Goal: Communication & Community: Answer question/provide support

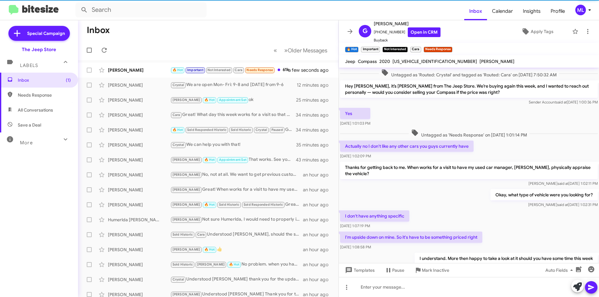
scroll to position [266, 0]
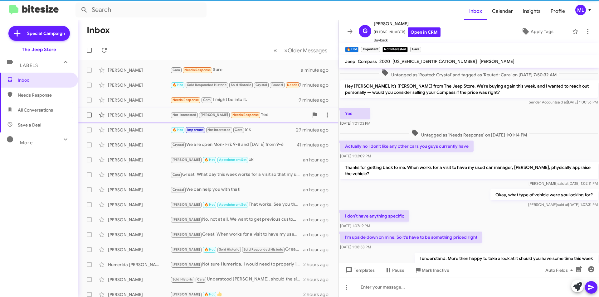
scroll to position [266, 0]
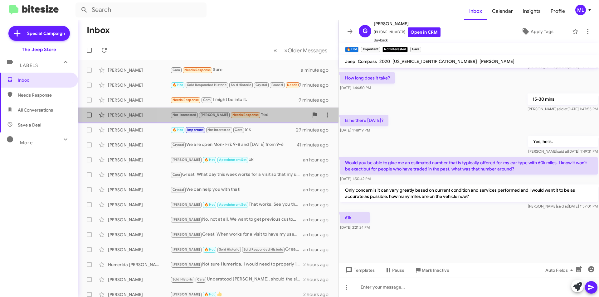
click at [231, 118] on small "Needs Response" at bounding box center [245, 115] width 29 height 6
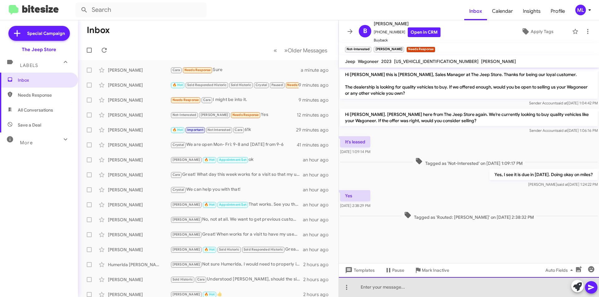
click at [386, 288] on div at bounding box center [469, 287] width 260 height 20
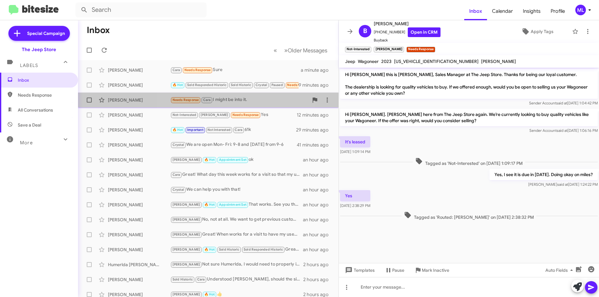
click at [243, 105] on div "Miguel Beauchamp Needs Response Cara I might be into it. 9 minutes ago" at bounding box center [208, 100] width 251 height 12
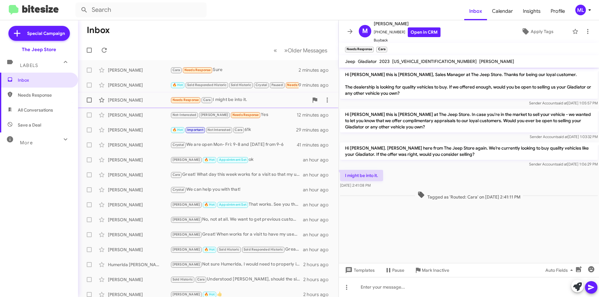
click at [222, 98] on div "Needs Response Cara I might be into it." at bounding box center [239, 99] width 138 height 7
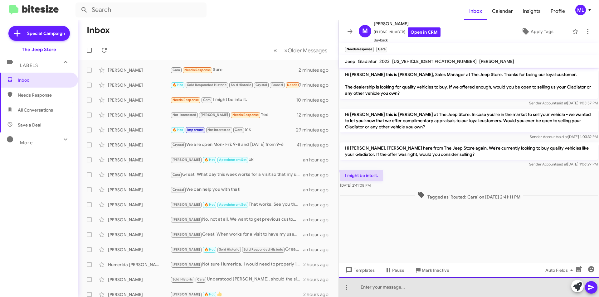
click at [377, 286] on div at bounding box center [469, 287] width 260 height 20
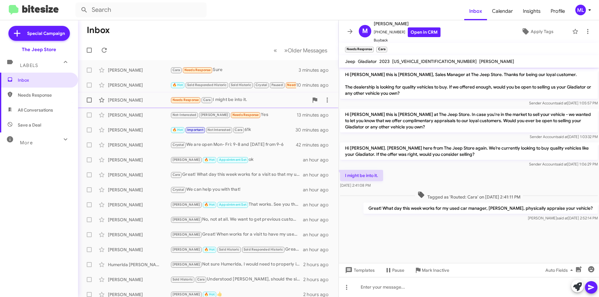
click at [229, 96] on div "Needs Response Cara I might be into it." at bounding box center [239, 99] width 138 height 7
click at [243, 80] on div "Nicholas Armento 🔥 Hot Sold Responded Historic Sold Historic Crystal Paused Nee…" at bounding box center [208, 85] width 251 height 12
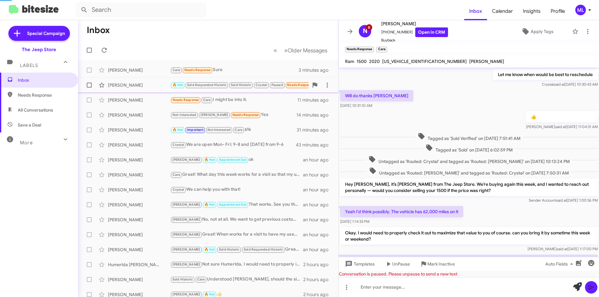
scroll to position [244, 0]
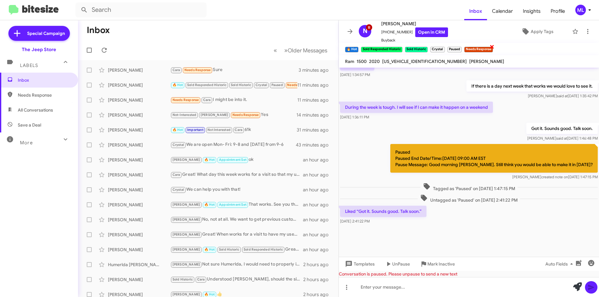
click at [492, 46] on span "×" at bounding box center [492, 46] width 5 height 7
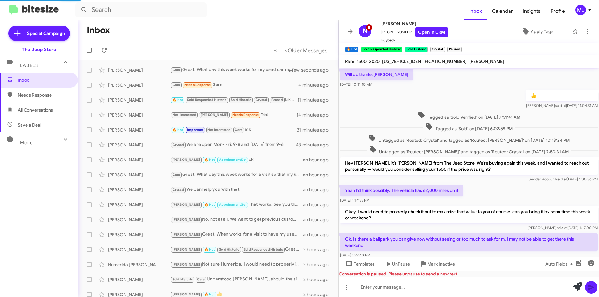
scroll to position [222, 0]
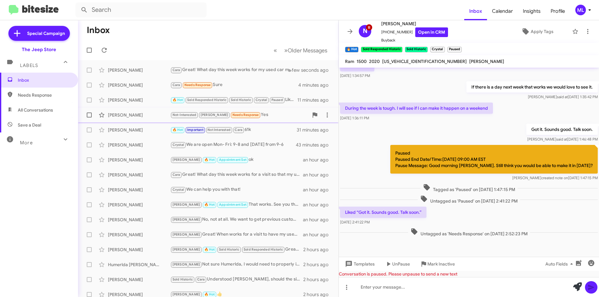
click at [257, 115] on div "Not-Interested [PERSON_NAME] Needs Response Yes" at bounding box center [239, 114] width 138 height 7
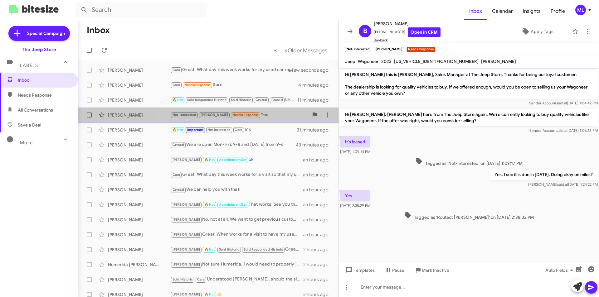
click at [253, 116] on div "Not-Interested Andrew Needs Response Yes" at bounding box center [239, 114] width 138 height 7
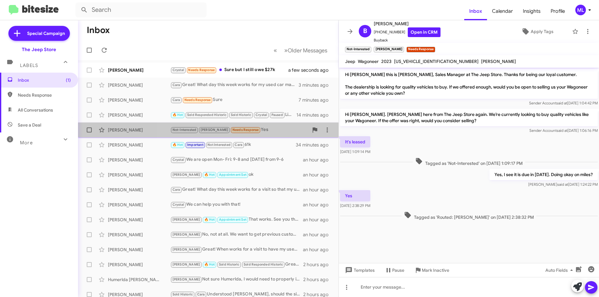
click at [255, 136] on span "Brittany Bullard Not-Interested Andrew Needs Response Yes 17 minutes ago" at bounding box center [208, 130] width 261 height 15
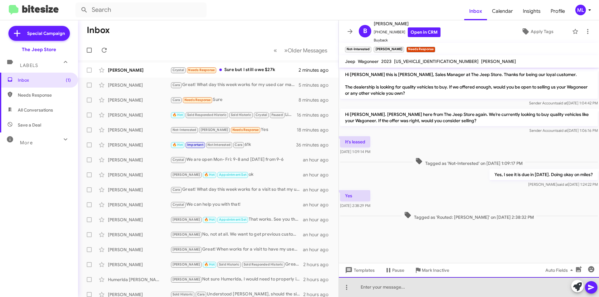
click at [395, 286] on div at bounding box center [469, 287] width 260 height 20
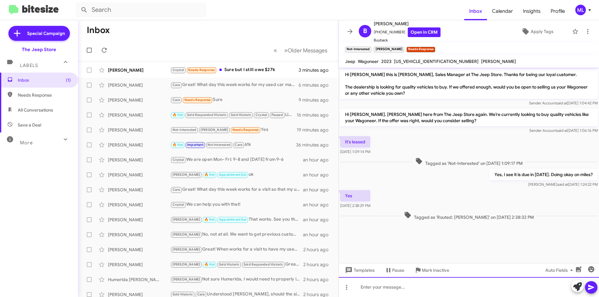
click at [405, 294] on div at bounding box center [469, 287] width 260 height 20
click at [407, 292] on div at bounding box center [469, 287] width 260 height 20
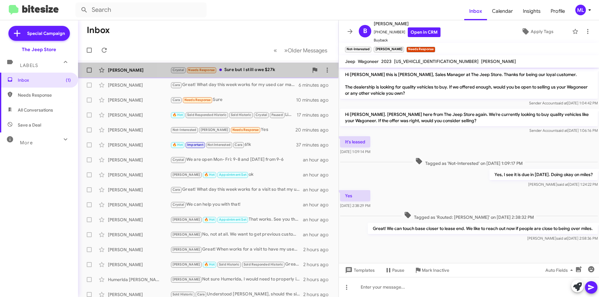
click at [235, 67] on div "Crystal Needs Response Sure but I still owe $27k" at bounding box center [239, 69] width 138 height 7
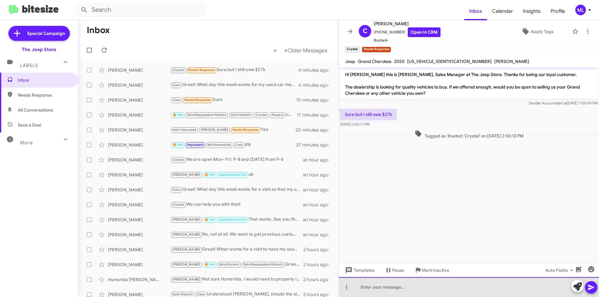
click at [388, 283] on div at bounding box center [469, 287] width 260 height 20
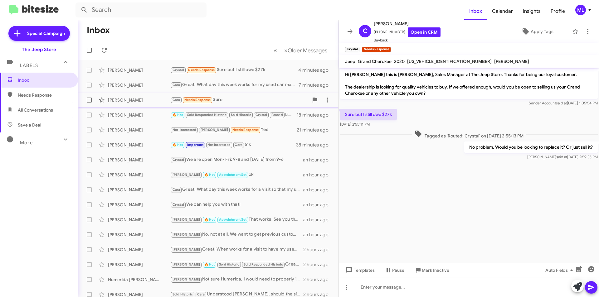
click at [246, 101] on div "Cara Needs Response Sure" at bounding box center [239, 99] width 138 height 7
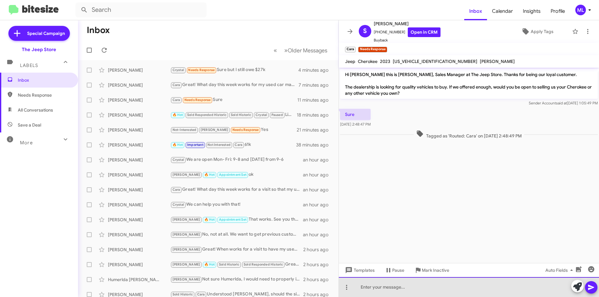
click at [390, 289] on div at bounding box center [469, 287] width 260 height 20
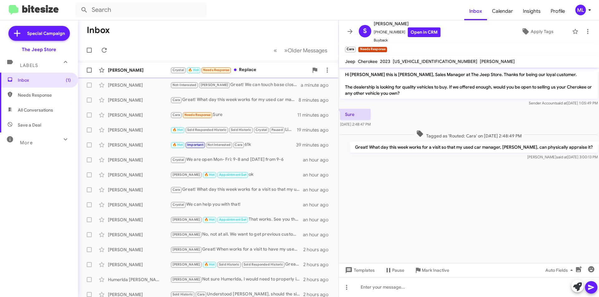
click at [259, 68] on div "Crystal 🔥 Hot Needs Response Replace" at bounding box center [239, 69] width 138 height 7
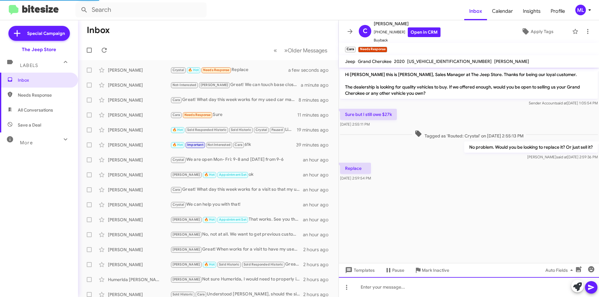
click at [410, 289] on div at bounding box center [469, 287] width 260 height 20
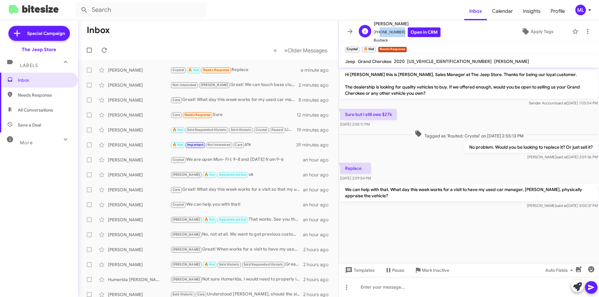
drag, startPoint x: 399, startPoint y: 32, endPoint x: 378, endPoint y: 33, distance: 20.3
click at [378, 33] on span "[PHONE_NUMBER] Open in CRM" at bounding box center [407, 32] width 67 height 10
copy span "7326873287"
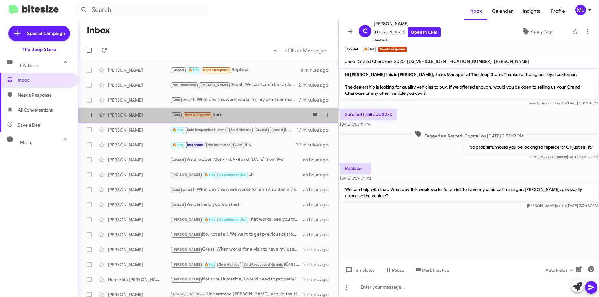
click at [220, 115] on div "Cara Needs Response Sure" at bounding box center [239, 114] width 138 height 7
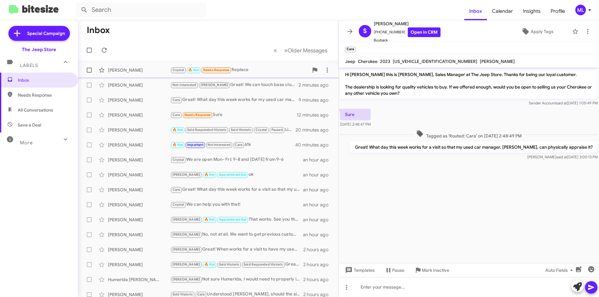
click at [244, 68] on div "Crystal 🔥 Hot Needs Response Replace" at bounding box center [239, 69] width 138 height 7
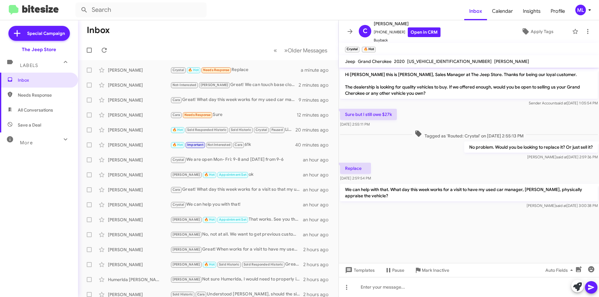
click at [46, 131] on span "Save a Deal" at bounding box center [39, 125] width 78 height 15
type input "in:not-interested"
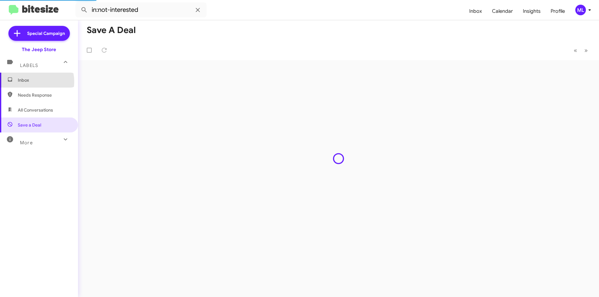
click at [31, 82] on span "Inbox" at bounding box center [44, 80] width 53 height 6
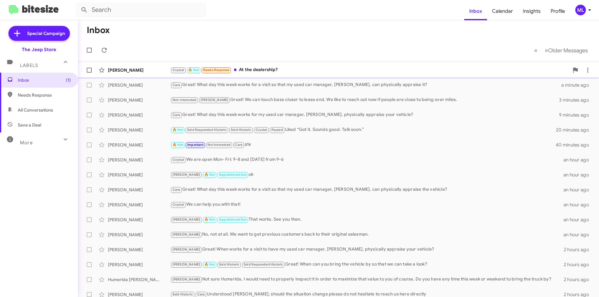
click at [257, 72] on div "Crystal 🔥 Hot Needs Response At the dealership?" at bounding box center [369, 69] width 399 height 7
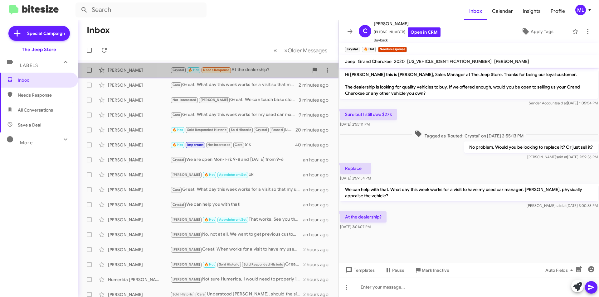
click at [244, 70] on div "Crystal 🔥 Hot Needs Response At the dealership?" at bounding box center [239, 69] width 138 height 7
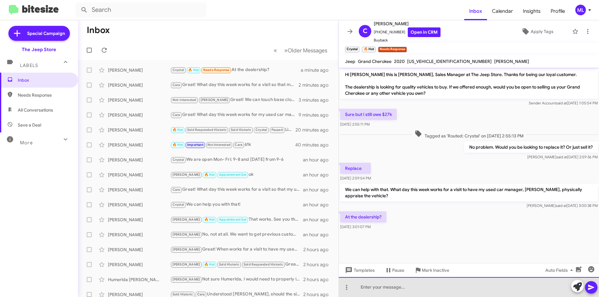
click at [383, 285] on div at bounding box center [469, 287] width 260 height 20
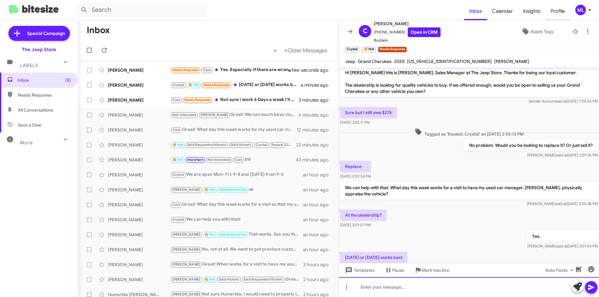
scroll to position [25, 0]
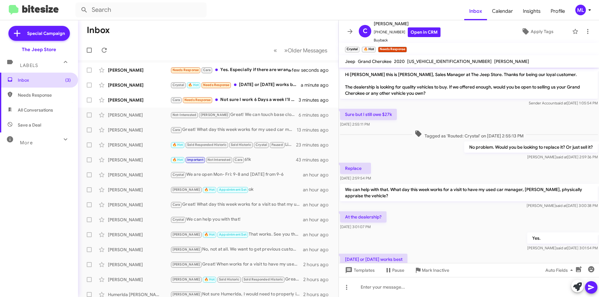
click at [38, 87] on span "Inbox (3)" at bounding box center [39, 80] width 78 height 15
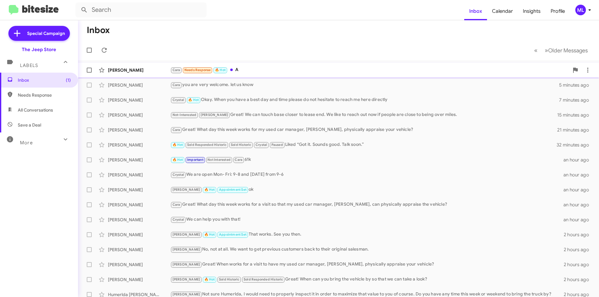
click at [234, 72] on div "Cara Needs Response 🔥 Hot A" at bounding box center [369, 69] width 399 height 7
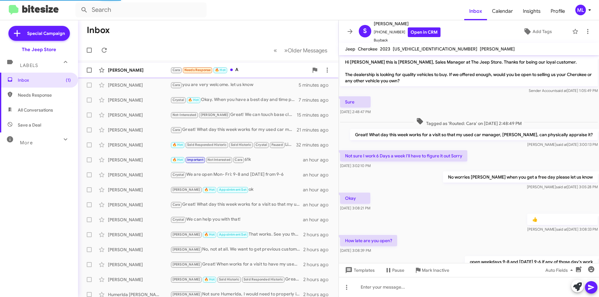
scroll to position [120, 0]
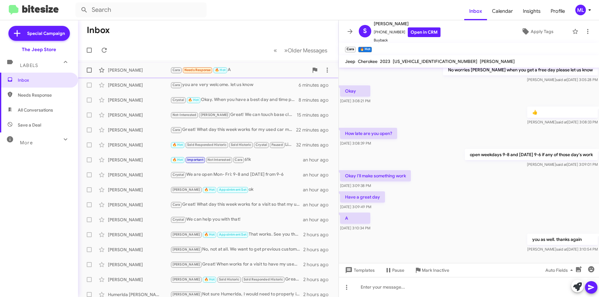
click at [146, 70] on div "[PERSON_NAME]" at bounding box center [139, 70] width 62 height 6
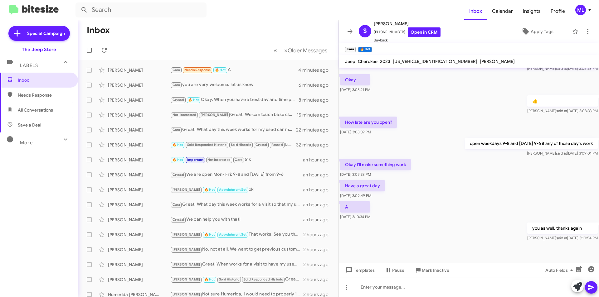
scroll to position [132, 0]
click at [392, 271] on span "Pause" at bounding box center [398, 270] width 12 height 11
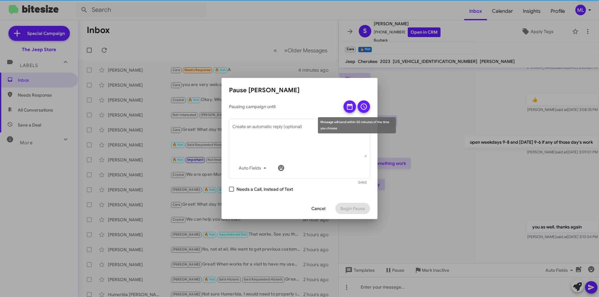
click at [351, 104] on icon at bounding box center [350, 107] width 6 height 6
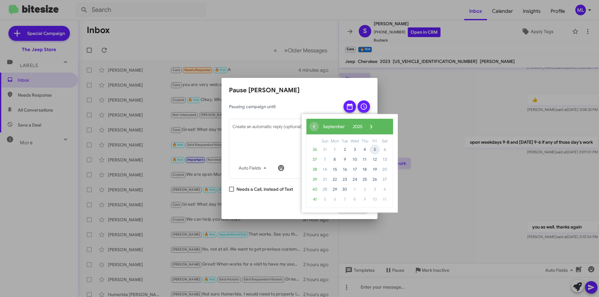
click at [375, 150] on span "5" at bounding box center [375, 150] width 10 height 10
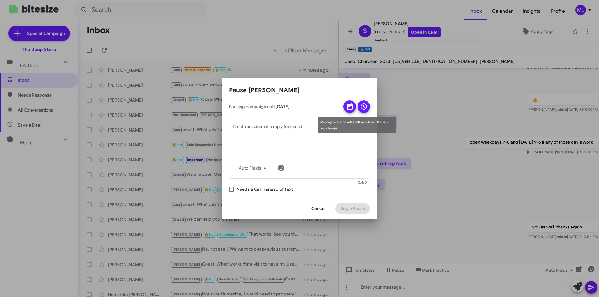
click at [360, 104] on button at bounding box center [364, 106] width 12 height 12
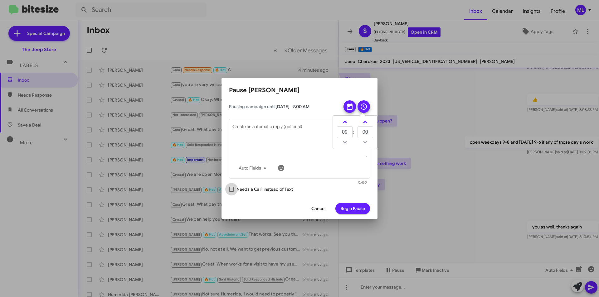
click at [234, 189] on label "Needs a Call, instead of Text" at bounding box center [261, 189] width 64 height 7
click at [232, 192] on input "Needs a Call, instead of Text" at bounding box center [231, 192] width 0 height 0
checkbox input "true"
click at [362, 215] on div "Cancel Begin Pause" at bounding box center [299, 208] width 141 height 21
click at [361, 207] on span "Begin Pause" at bounding box center [352, 208] width 25 height 11
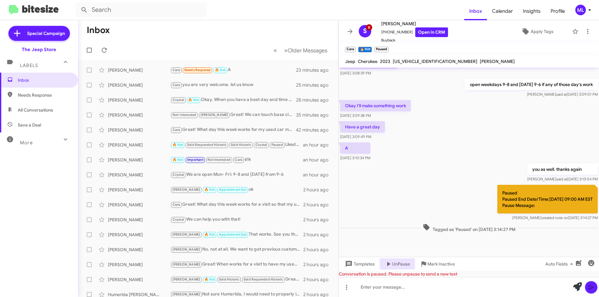
scroll to position [192, 0]
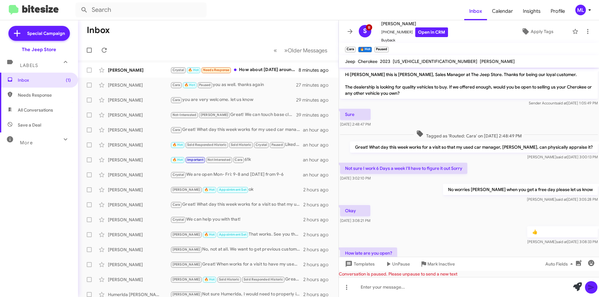
scroll to position [179, 0]
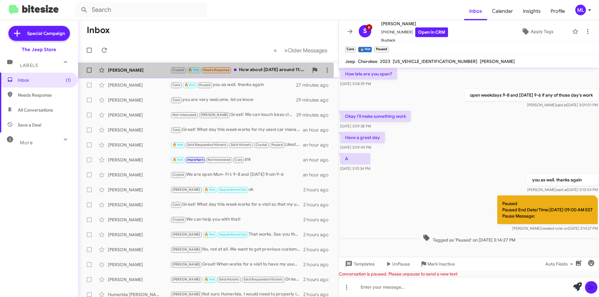
click at [146, 70] on div "[PERSON_NAME]" at bounding box center [139, 70] width 62 height 6
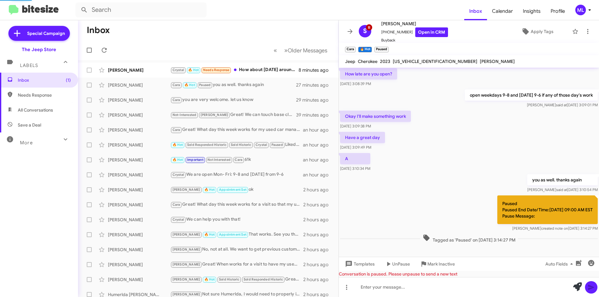
scroll to position [70, 0]
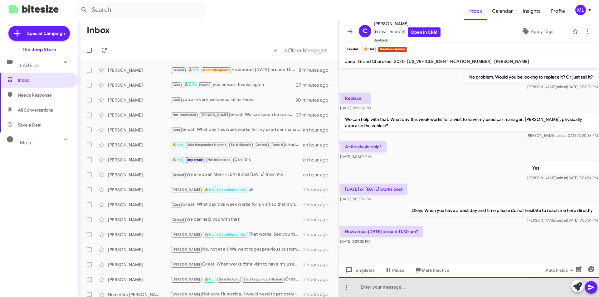
click at [447, 290] on div at bounding box center [469, 287] width 260 height 20
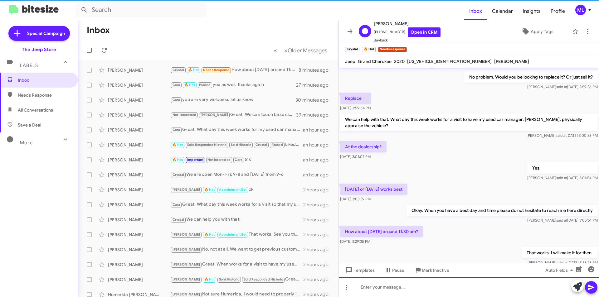
scroll to position [0, 0]
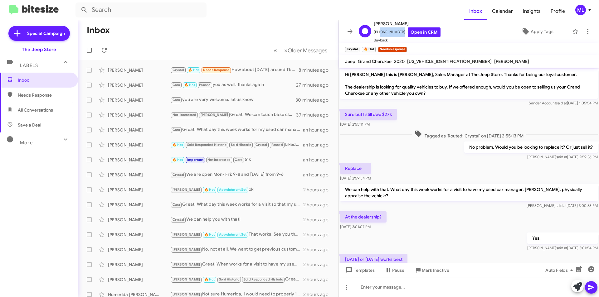
drag, startPoint x: 399, startPoint y: 32, endPoint x: 378, endPoint y: 34, distance: 21.0
click at [378, 34] on span "[PHONE_NUMBER] Open in CRM" at bounding box center [407, 32] width 67 height 10
copy span "7326873287"
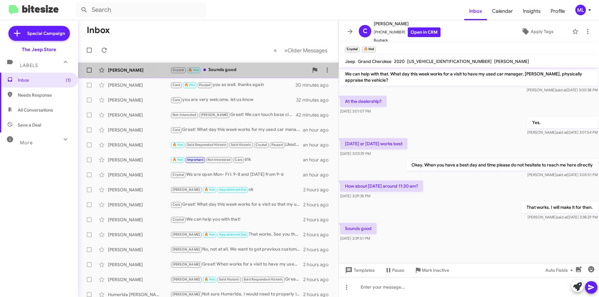
click at [222, 67] on div "Crystal 🔥 Hot Sounds good" at bounding box center [239, 69] width 138 height 7
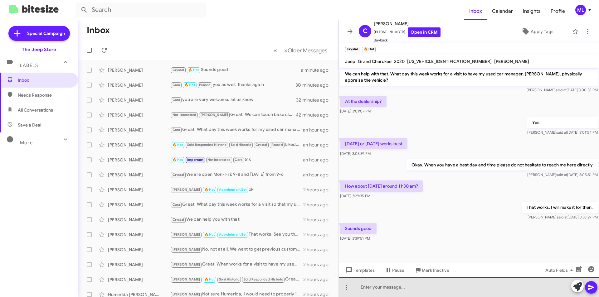
click at [414, 291] on div at bounding box center [469, 287] width 260 height 20
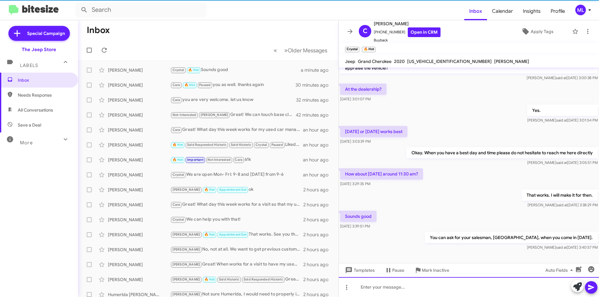
scroll to position [139, 0]
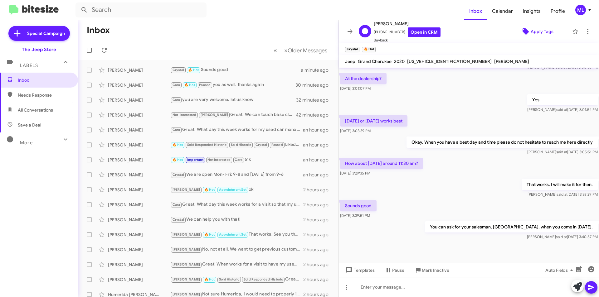
click at [527, 32] on span "Apply Tags" at bounding box center [537, 31] width 54 height 11
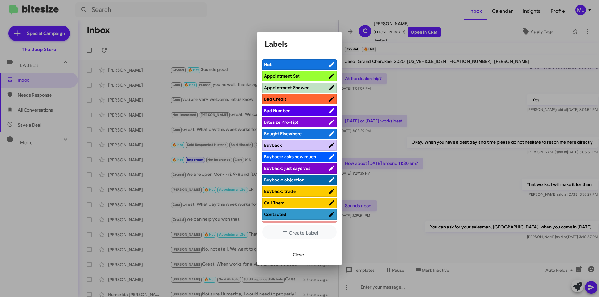
click at [293, 80] on li "Appointment Set" at bounding box center [299, 76] width 74 height 10
click at [302, 76] on span "Appointment Set" at bounding box center [296, 76] width 64 height 6
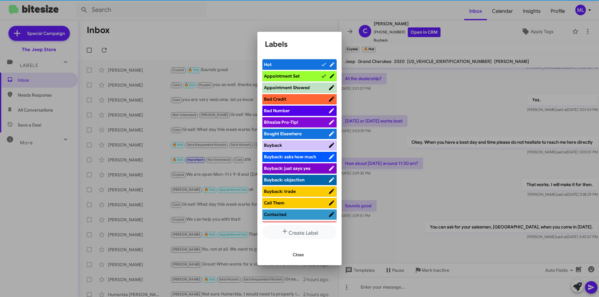
click at [307, 249] on div "Close" at bounding box center [299, 254] width 69 height 21
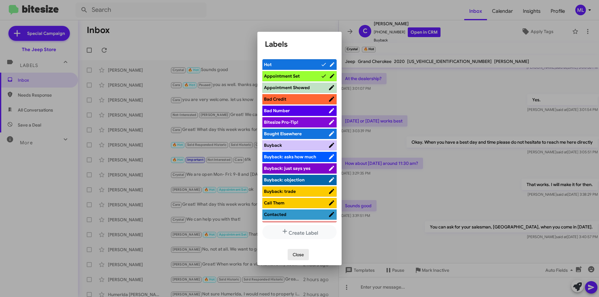
click at [302, 258] on span "Close" at bounding box center [298, 254] width 11 height 11
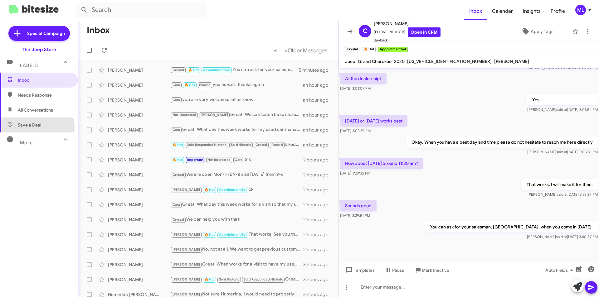
click at [30, 128] on span "Save a Deal" at bounding box center [39, 125] width 78 height 15
type input "in:not-interested"
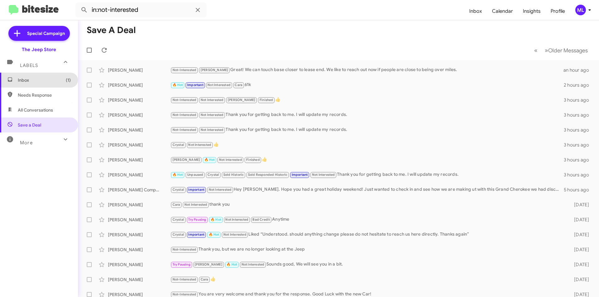
click at [48, 79] on span "Inbox (1)" at bounding box center [44, 80] width 53 height 6
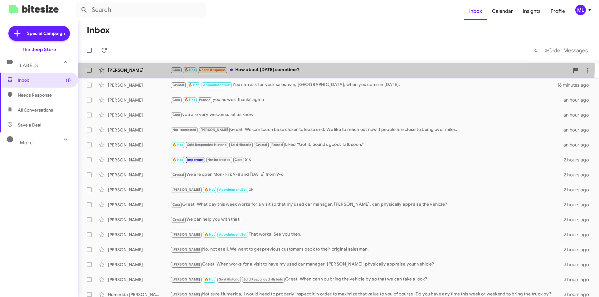
click at [284, 67] on div "Cara 🔥 Hot Needs Response How about [DATE] sometime?" at bounding box center [369, 69] width 399 height 7
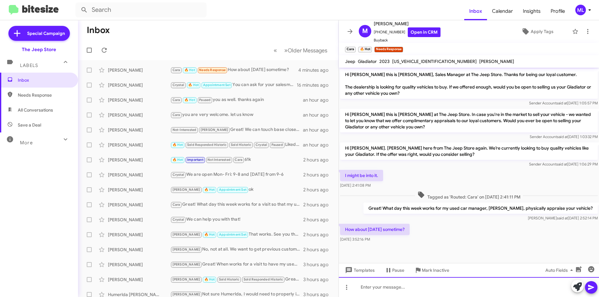
click at [431, 288] on div at bounding box center [469, 287] width 260 height 20
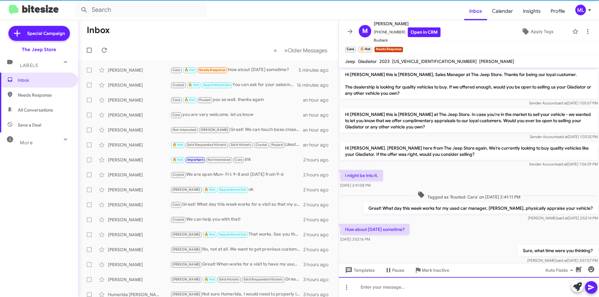
scroll to position [14, 0]
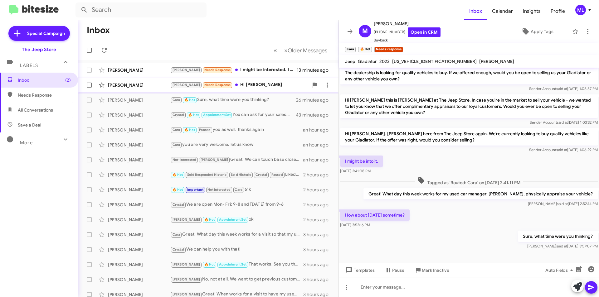
click at [246, 82] on div "[PERSON_NAME] Needs Response Hi [PERSON_NAME]" at bounding box center [239, 84] width 138 height 7
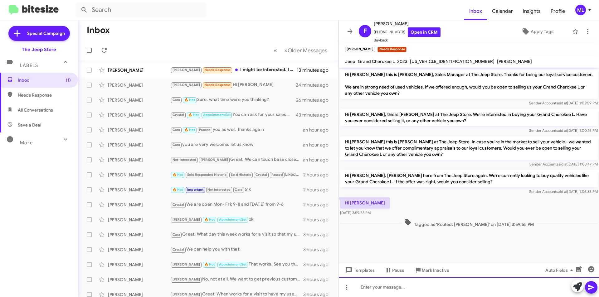
click at [409, 279] on div at bounding box center [469, 287] width 260 height 20
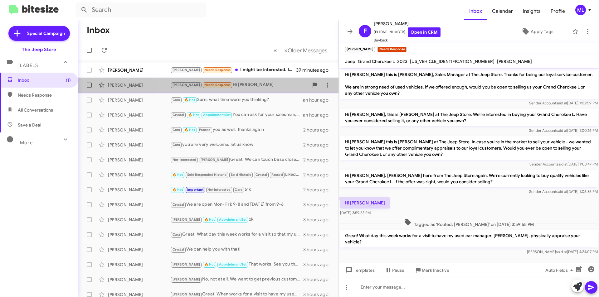
click at [252, 82] on div "[PERSON_NAME] Needs Response Hi [PERSON_NAME]" at bounding box center [239, 84] width 138 height 7
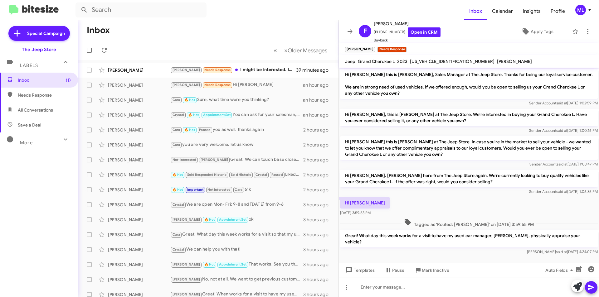
click at [472, 236] on p "Great! What day this week works for a visit to have my used car manager, [PERSO…" at bounding box center [469, 238] width 258 height 17
copy p "Great! What day this week works for a visit to have my used car manager, [PERSO…"
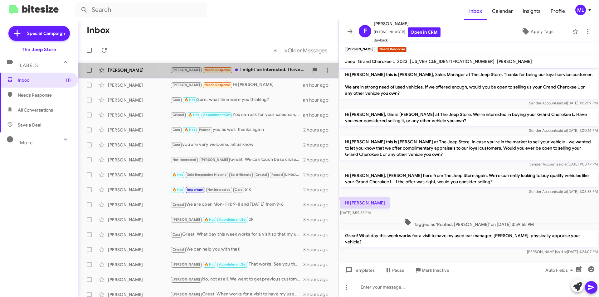
click at [261, 66] on div "[PERSON_NAME] [PERSON_NAME] Needs Response I might be interested. I have 41, 68…" at bounding box center [208, 70] width 251 height 12
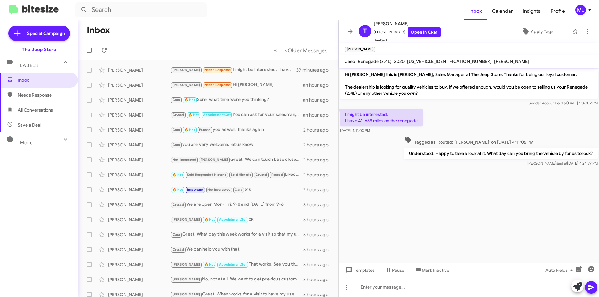
click at [26, 129] on span "Save a Deal" at bounding box center [39, 125] width 78 height 15
type input "in:not-interested"
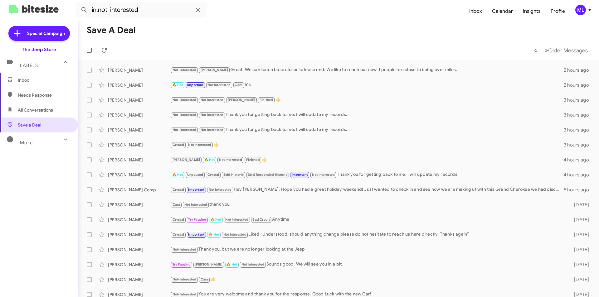
click at [21, 83] on span "Inbox" at bounding box center [44, 80] width 53 height 6
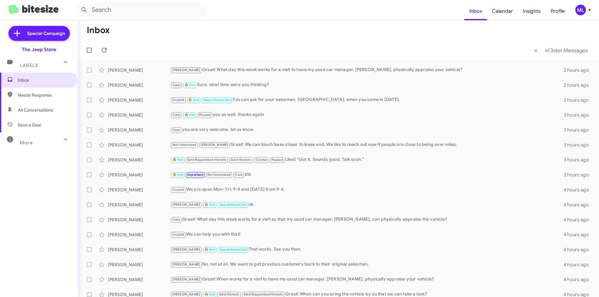
click at [55, 130] on span "Save a Deal" at bounding box center [39, 125] width 78 height 15
type input "in:not-interested"
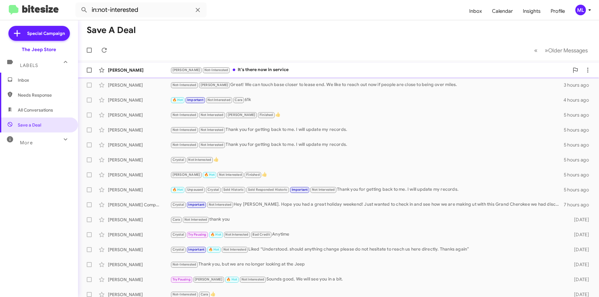
click at [241, 71] on div "[PERSON_NAME] Not-Interested It's there now in service" at bounding box center [369, 69] width 399 height 7
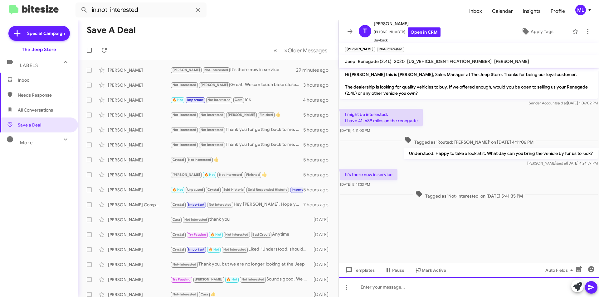
click at [383, 283] on div at bounding box center [469, 287] width 260 height 20
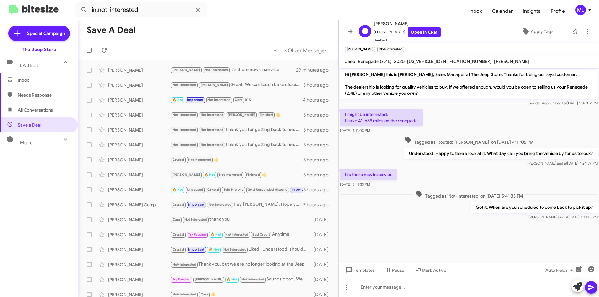
scroll to position [1, 0]
drag, startPoint x: 398, startPoint y: 34, endPoint x: 377, endPoint y: 32, distance: 20.8
click at [377, 32] on span "[PHONE_NUMBER] Open in CRM" at bounding box center [407, 32] width 67 height 10
copy span "7322456171"
click at [401, 45] on span "×" at bounding box center [403, 46] width 5 height 7
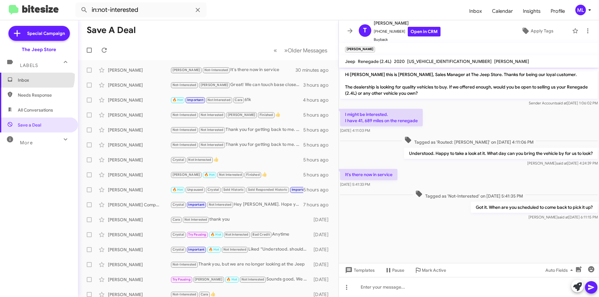
click at [32, 76] on span "Inbox" at bounding box center [39, 80] width 78 height 15
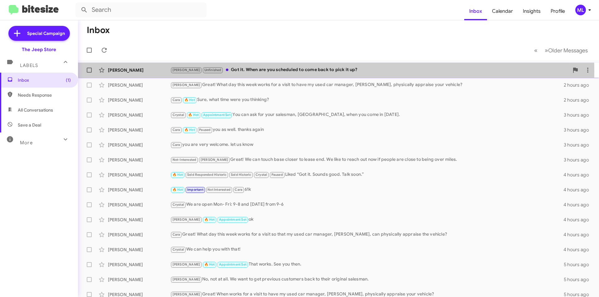
click at [265, 72] on div "[PERSON_NAME] Got it. When are you scheduled to come back to pick it up?" at bounding box center [369, 69] width 399 height 7
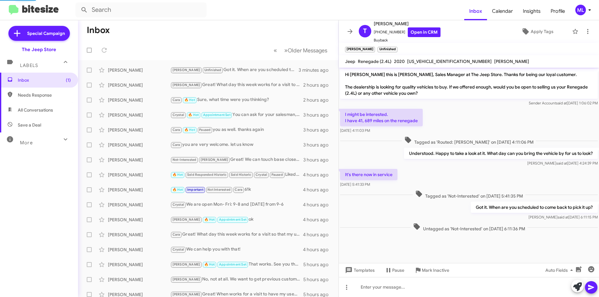
scroll to position [5, 0]
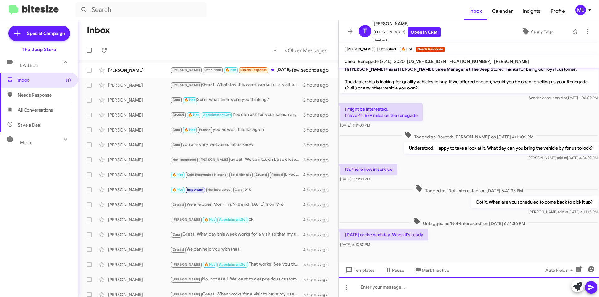
click at [447, 294] on div at bounding box center [469, 287] width 260 height 20
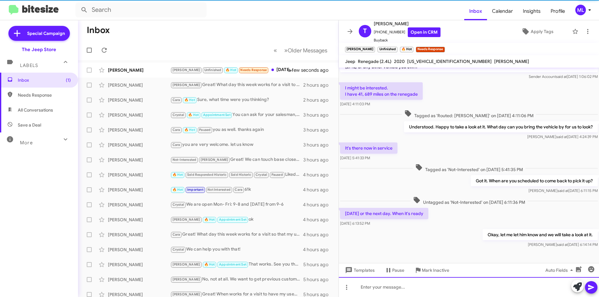
scroll to position [28, 0]
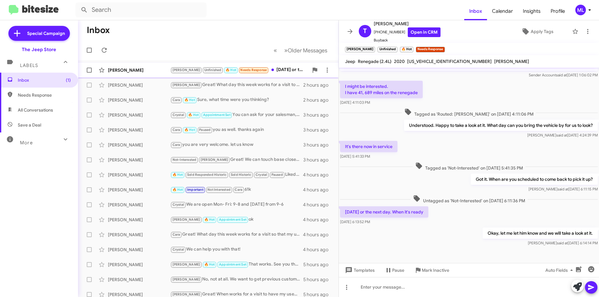
click at [130, 73] on div "[PERSON_NAME]" at bounding box center [139, 70] width 62 height 6
click at [240, 72] on span "Needs Response" at bounding box center [253, 70] width 27 height 4
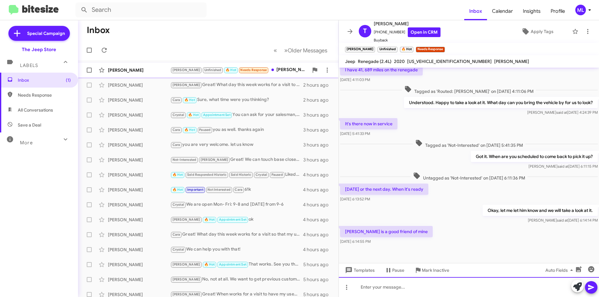
click at [370, 286] on div at bounding box center [469, 287] width 260 height 20
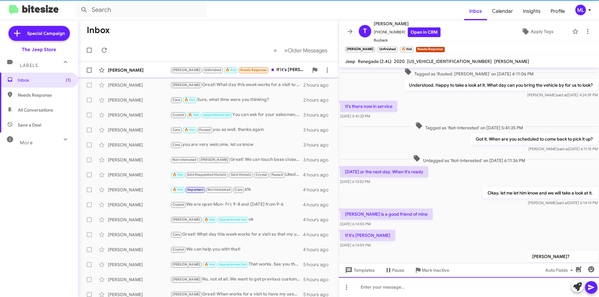
scroll to position [96, 0]
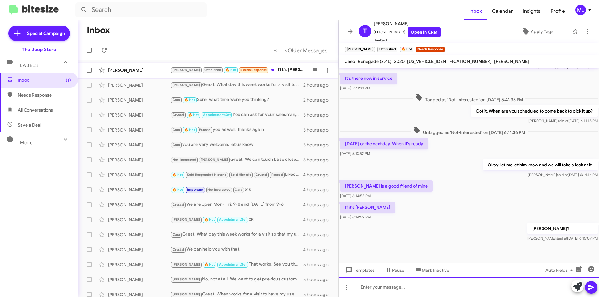
click at [444, 287] on div at bounding box center [469, 287] width 260 height 20
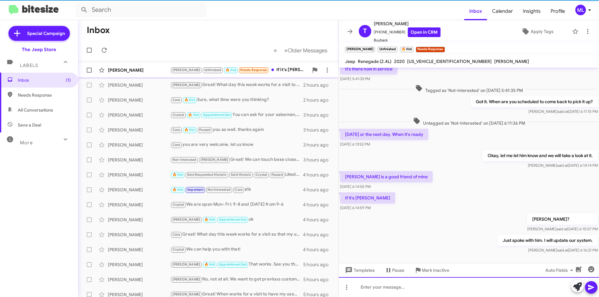
scroll to position [119, 0]
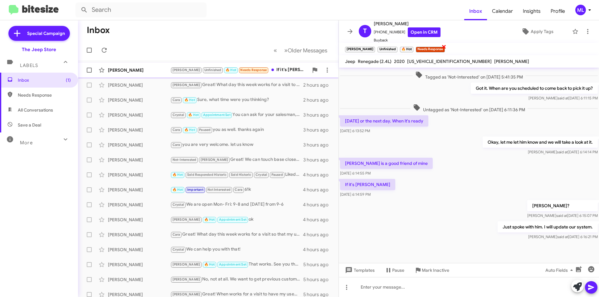
click at [442, 47] on span "×" at bounding box center [444, 46] width 5 height 7
click at [540, 33] on span "Apply Tags" at bounding box center [542, 31] width 23 height 11
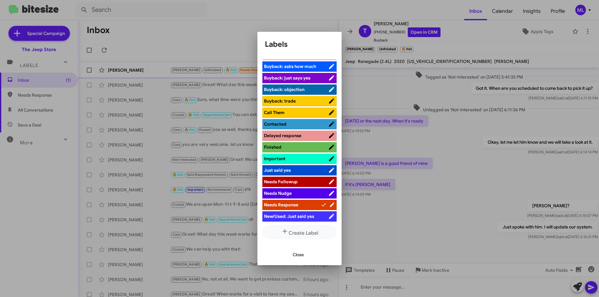
scroll to position [156, 0]
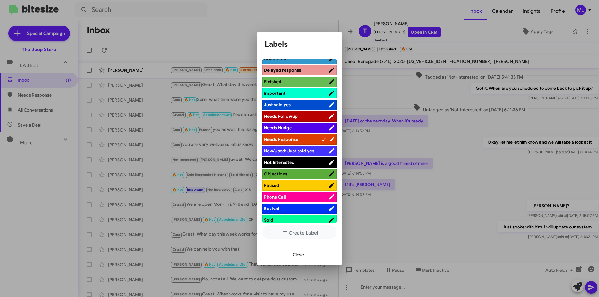
click at [303, 159] on span "Not Interested" at bounding box center [296, 162] width 64 height 6
click at [300, 259] on span "Close" at bounding box center [298, 254] width 11 height 11
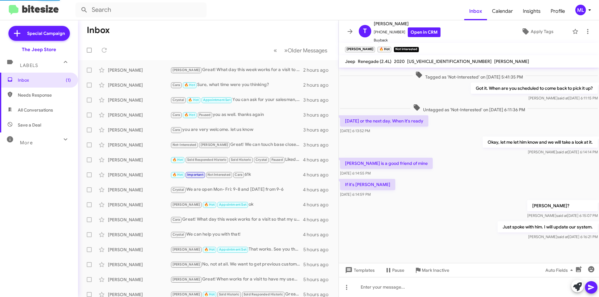
scroll to position [0, 0]
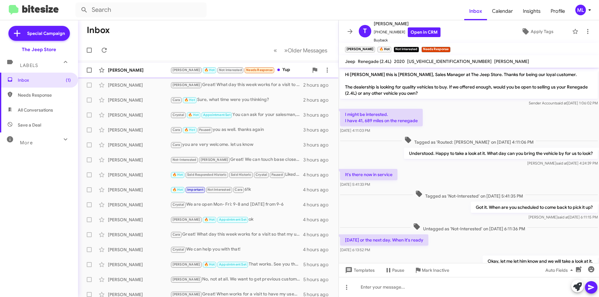
click at [257, 68] on span "Needs Response" at bounding box center [259, 70] width 27 height 4
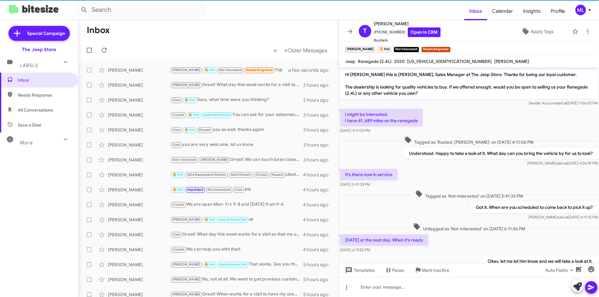
scroll to position [155, 0]
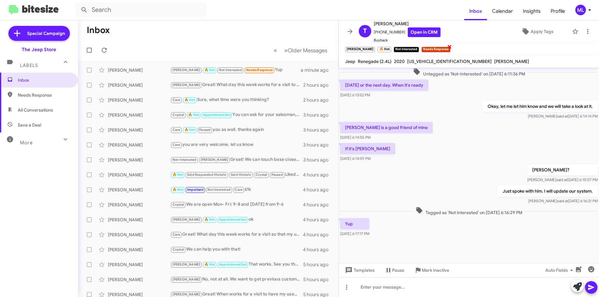
click at [447, 50] on span "×" at bounding box center [449, 46] width 5 height 7
click at [584, 31] on icon at bounding box center [587, 31] width 7 height 7
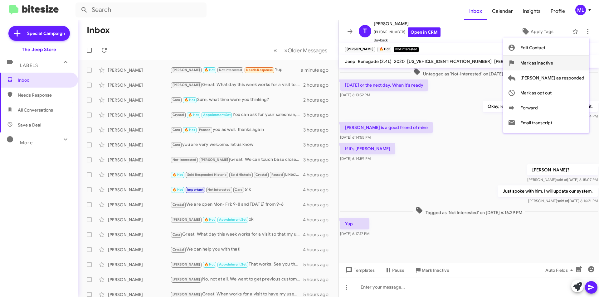
click at [553, 61] on span "Mark as inactive" at bounding box center [537, 63] width 33 height 15
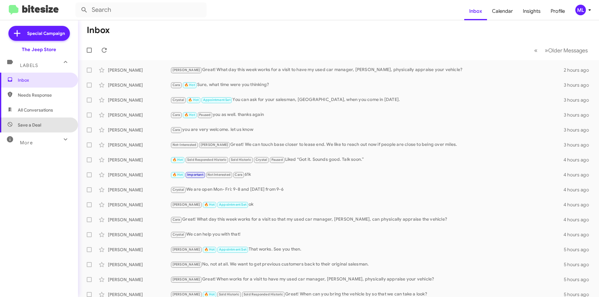
click at [44, 129] on span "Save a Deal" at bounding box center [39, 125] width 78 height 15
type input "in:not-interested"
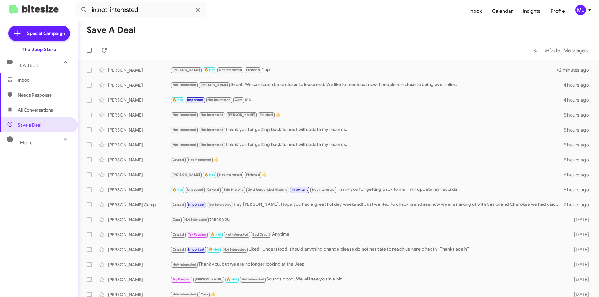
click at [20, 84] on span "Inbox" at bounding box center [39, 80] width 78 height 15
